Goal: Transaction & Acquisition: Book appointment/travel/reservation

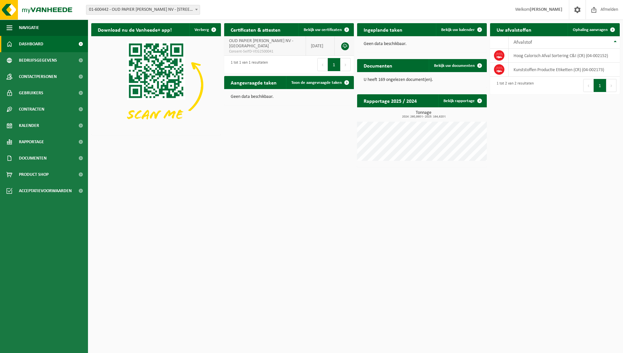
click at [346, 48] on link at bounding box center [345, 46] width 8 height 8
click at [311, 85] on link "Toon de aangevraagde taken" at bounding box center [319, 82] width 67 height 13
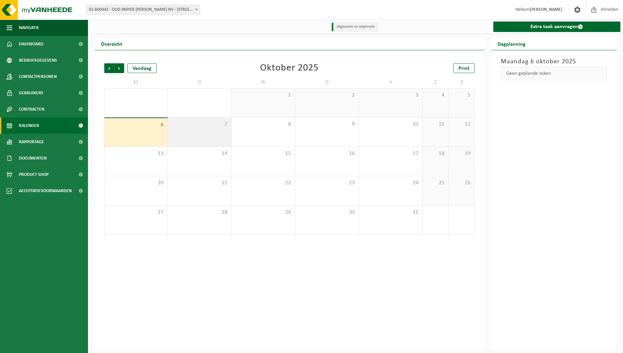
click at [192, 129] on div "7" at bounding box center [199, 131] width 63 height 29
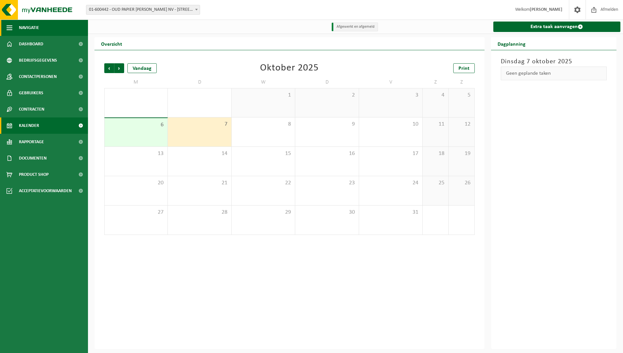
click at [41, 25] on button "Navigatie" at bounding box center [44, 28] width 88 height 16
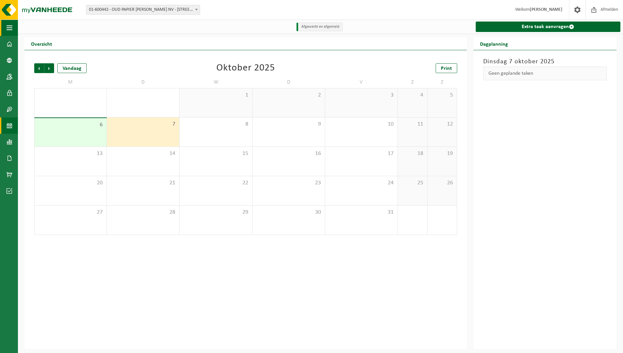
click at [12, 29] on button "Navigatie" at bounding box center [9, 28] width 18 height 16
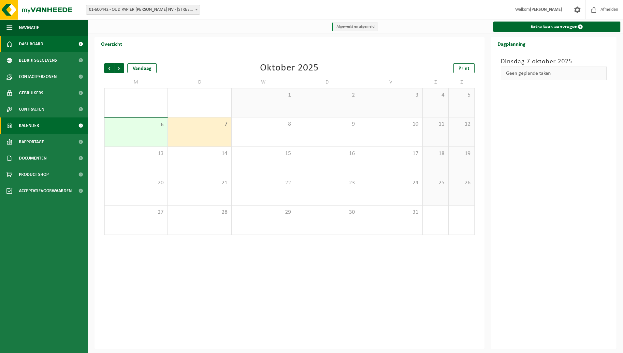
click at [54, 47] on link "Dashboard" at bounding box center [44, 44] width 88 height 16
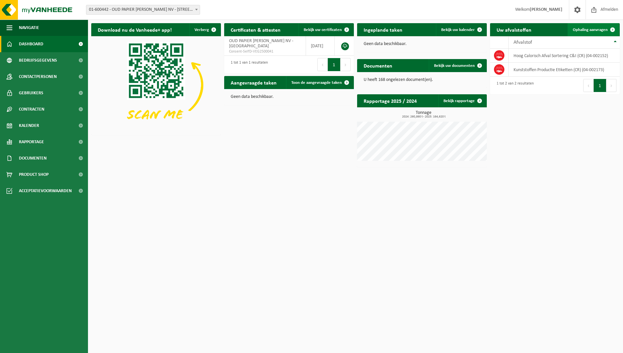
click at [592, 31] on span "Ophaling aanvragen" at bounding box center [590, 30] width 35 height 4
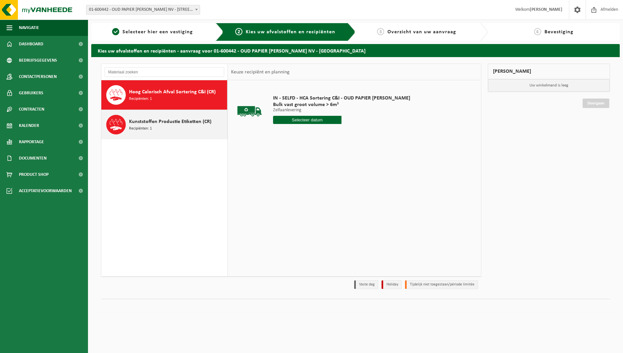
click at [167, 126] on div "Kunststoffen Productie Etiketten (CR) Recipiënten: 1" at bounding box center [177, 125] width 97 height 20
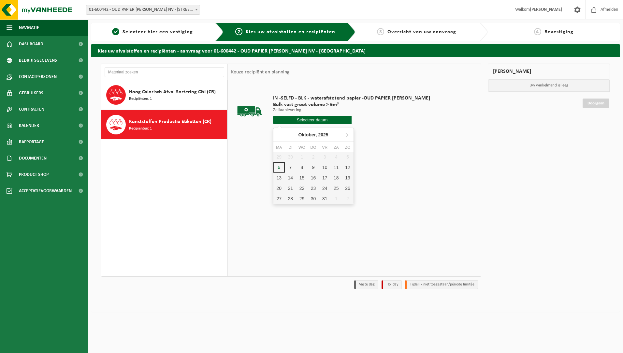
click at [306, 116] on input "text" at bounding box center [312, 120] width 79 height 8
click at [288, 164] on div "7" at bounding box center [290, 167] width 11 height 10
type input "Van 2025-10-07"
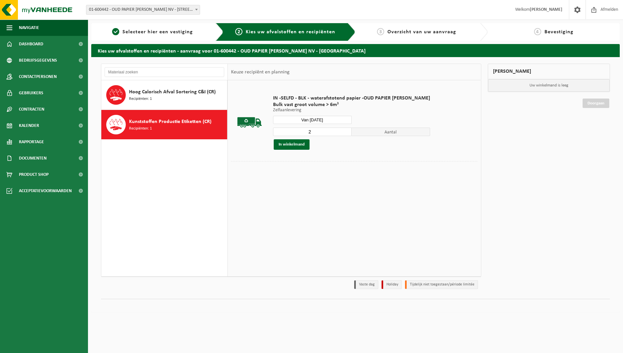
type input "2"
click at [337, 130] on input "2" at bounding box center [312, 131] width 79 height 8
click at [303, 145] on button "In winkelmand" at bounding box center [292, 144] width 36 height 10
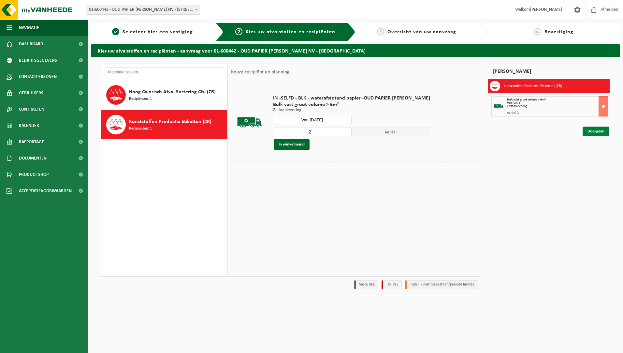
click at [599, 131] on link "Doorgaan" at bounding box center [596, 131] width 27 height 9
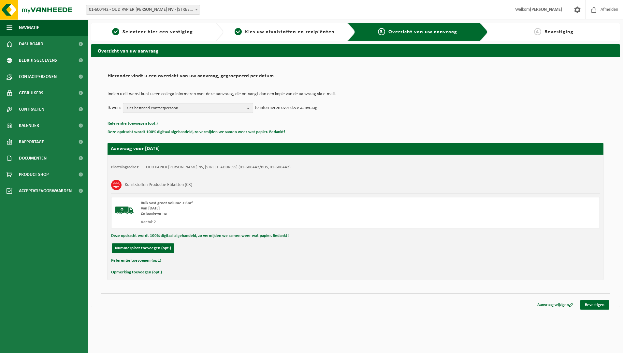
click at [246, 108] on button "Kies bestaand contactpersoon" at bounding box center [188, 108] width 130 height 10
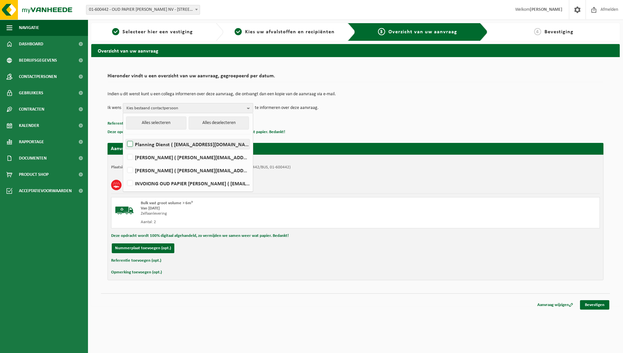
click at [204, 142] on label "Planning Dienst ( planning@oudpapiermichel.be )" at bounding box center [188, 144] width 124 height 10
click at [125, 136] on input "Planning Dienst ( planning@oudpapiermichel.be )" at bounding box center [125, 136] width 0 height 0
checkbox input "true"
click at [602, 304] on link "Bevestigen" at bounding box center [594, 304] width 29 height 9
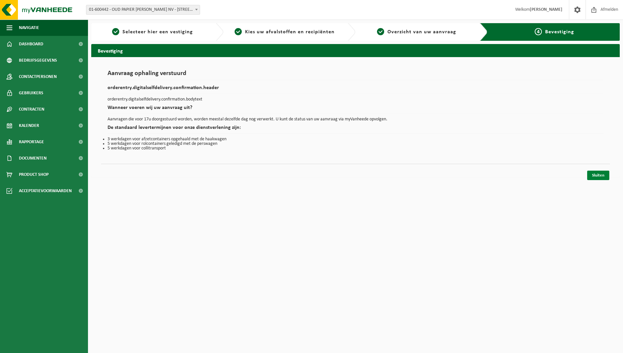
click at [596, 176] on link "Sluiten" at bounding box center [599, 175] width 22 height 9
